Goal: Information Seeking & Learning: Learn about a topic

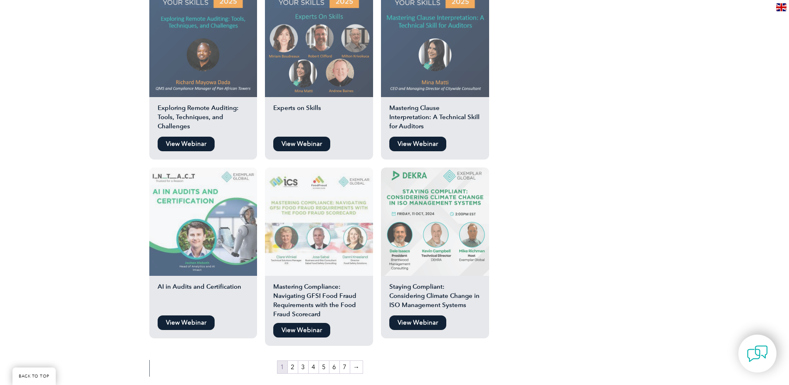
scroll to position [1345, 0]
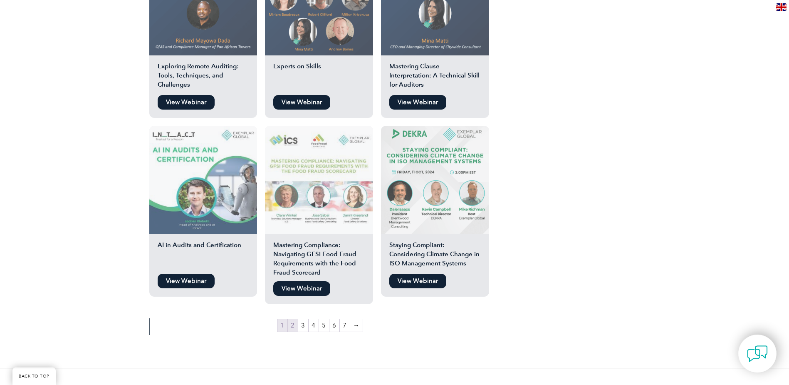
click at [291, 319] on link "2" at bounding box center [293, 325] width 10 height 12
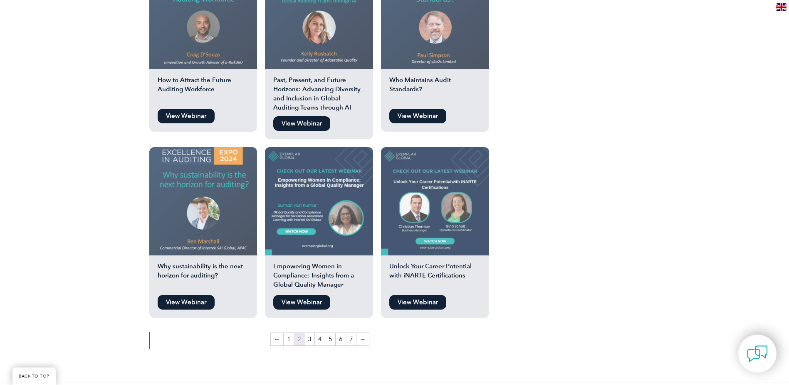
scroll to position [1540, 0]
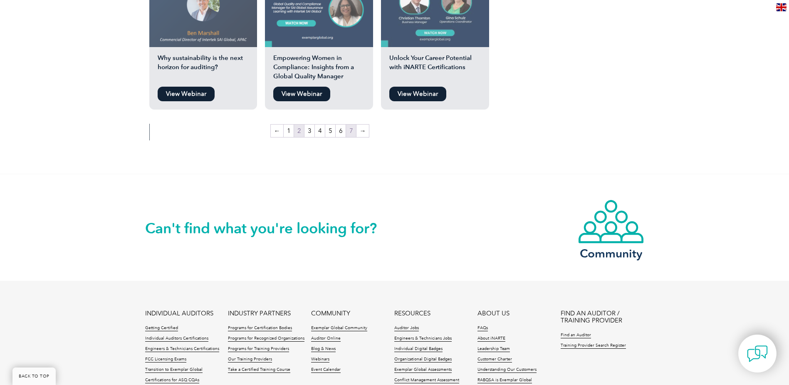
click at [352, 124] on link "7" at bounding box center [351, 130] width 10 height 12
